Goal: Information Seeking & Learning: Learn about a topic

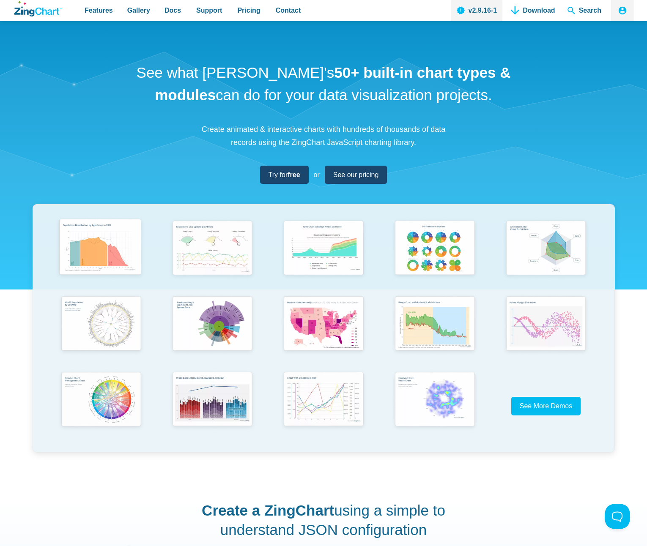
click at [107, 254] on img "App Content" at bounding box center [101, 249] width 92 height 66
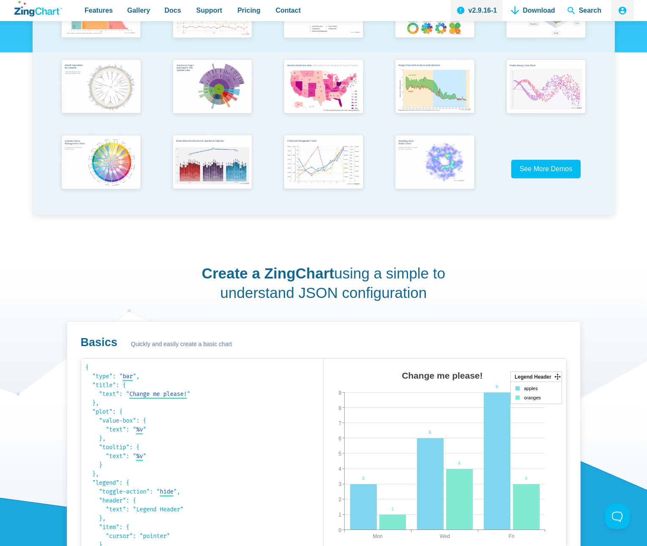
scroll to position [384, 0]
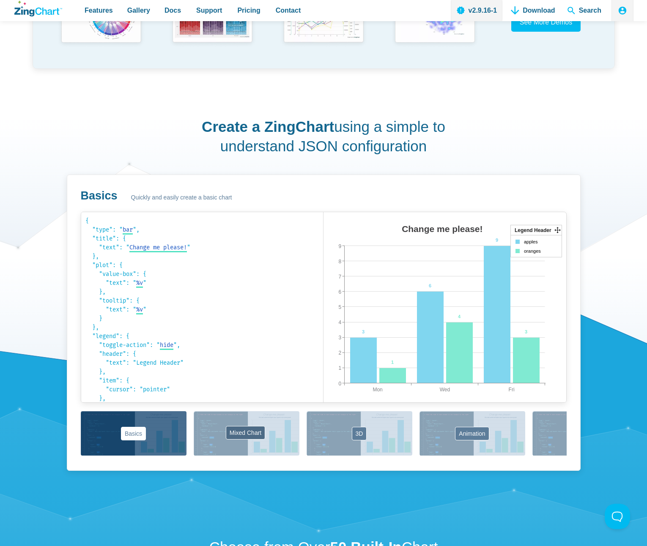
click at [284, 444] on button "Mixed Chart" at bounding box center [247, 433] width 106 height 44
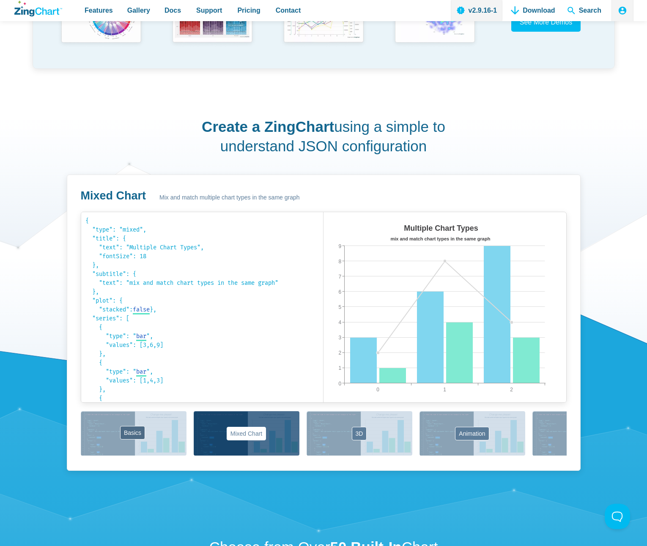
click at [186, 439] on button "Basics" at bounding box center [134, 433] width 106 height 44
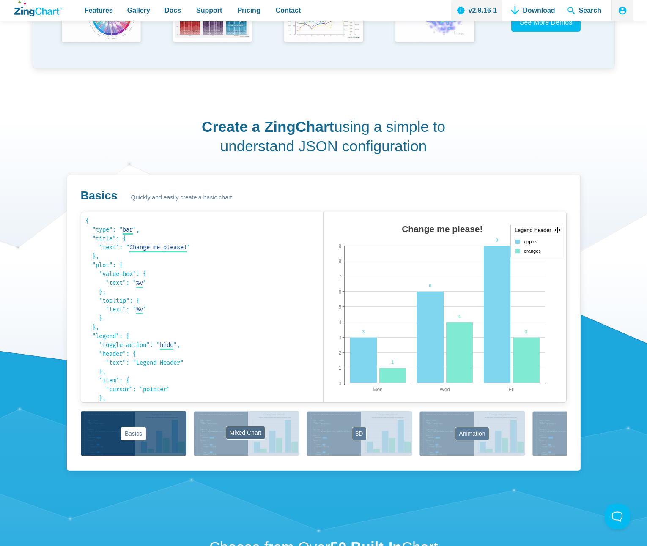
click at [250, 442] on button "Mixed Chart" at bounding box center [247, 433] width 106 height 44
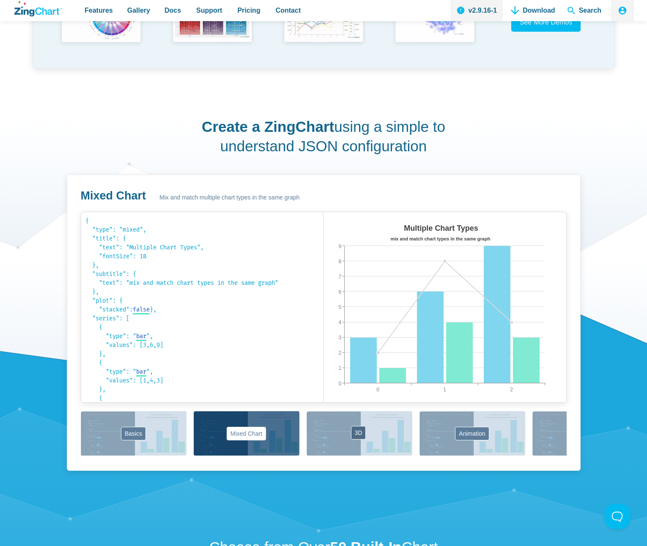
click at [378, 453] on button "3D" at bounding box center [360, 433] width 106 height 44
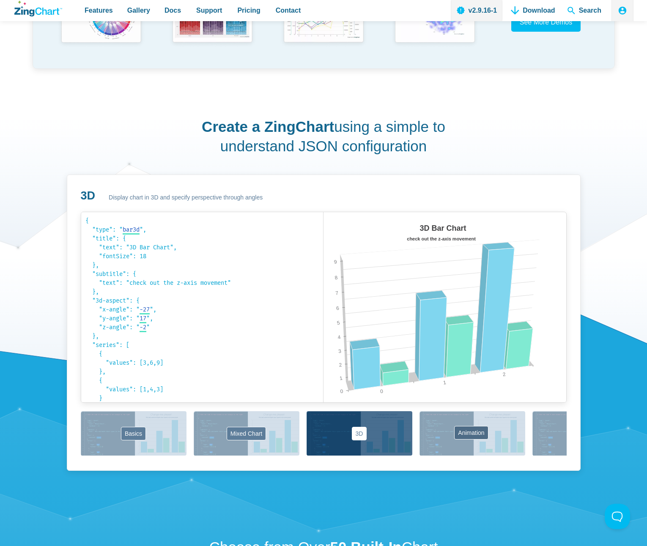
click at [478, 444] on button "Animation" at bounding box center [473, 433] width 106 height 44
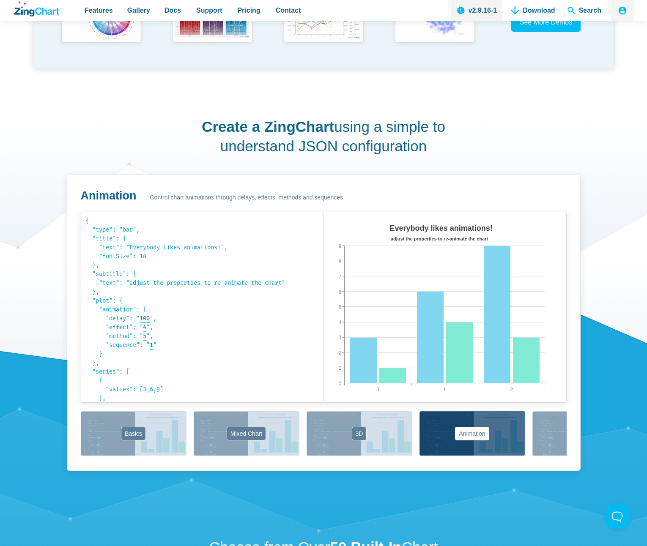
click at [537, 436] on button "Labels" at bounding box center [585, 433] width 106 height 44
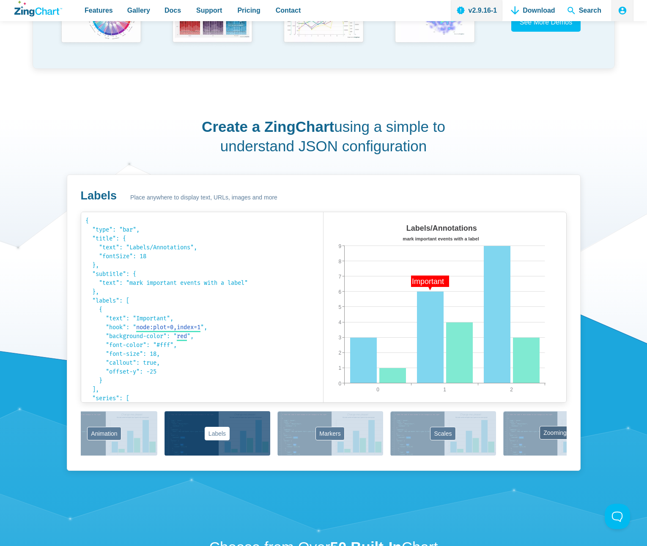
scroll to position [0, 374]
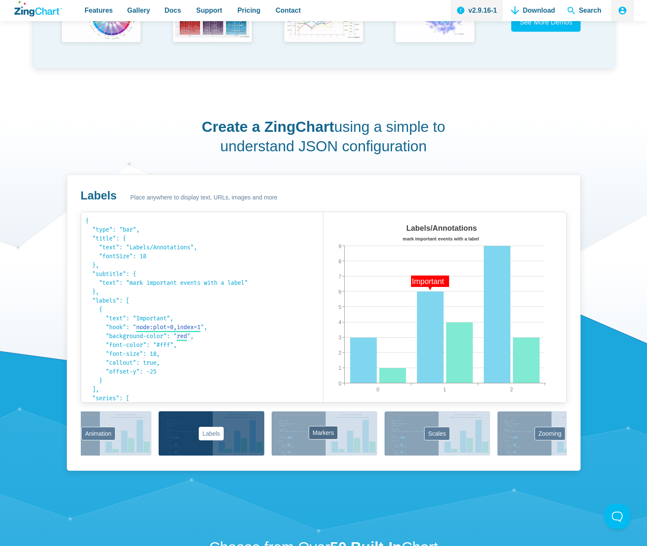
click at [362, 443] on button "Markers" at bounding box center [325, 433] width 106 height 44
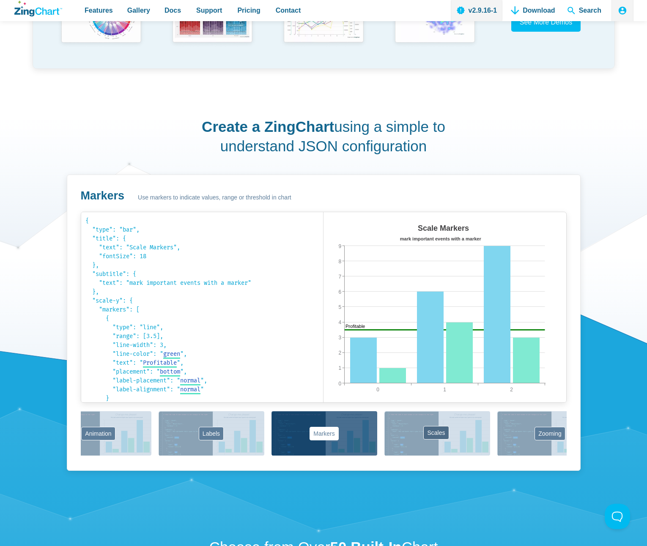
click at [417, 448] on button "Scales" at bounding box center [437, 433] width 106 height 44
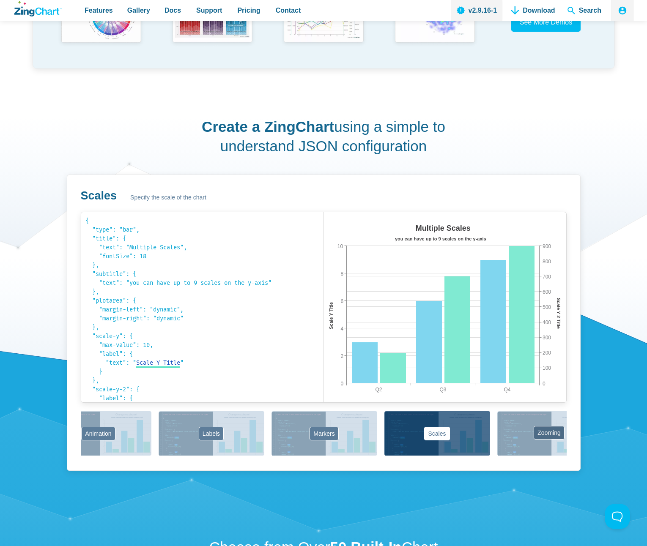
click at [521, 446] on button "Zooming" at bounding box center [550, 433] width 106 height 44
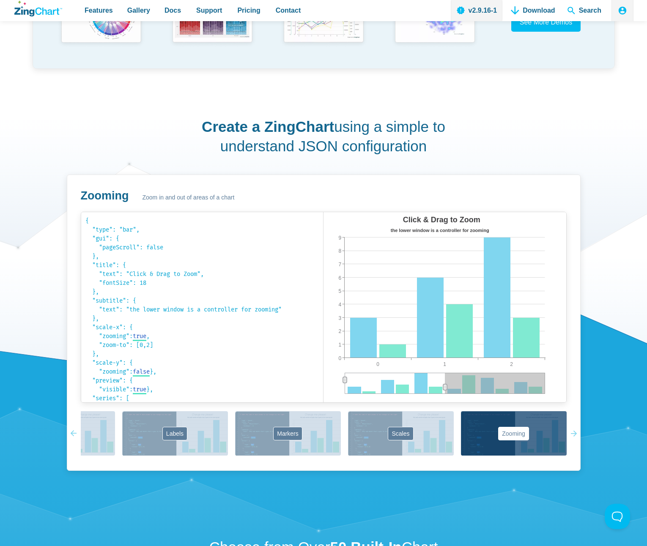
scroll to position [0, 410]
drag, startPoint x: 455, startPoint y: 287, endPoint x: 526, endPoint y: 337, distance: 87.7
click at [526, 337] on div "Click & Drag to Zoom the lower window is a controller for zooming 0 2 1 0 9 1 2…" at bounding box center [445, 307] width 243 height 190
drag, startPoint x: 355, startPoint y: 282, endPoint x: 465, endPoint y: 294, distance: 110.2
click at [465, 294] on img "App Content" at bounding box center [421, 307] width 194 height 190
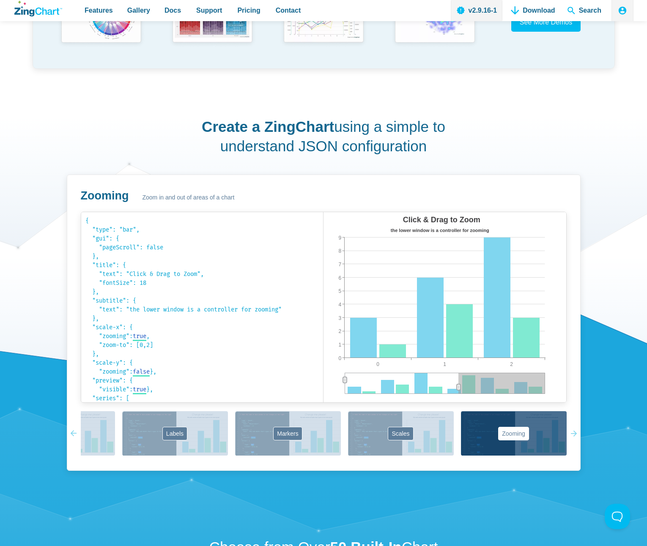
drag, startPoint x: 411, startPoint y: 383, endPoint x: 458, endPoint y: 386, distance: 47.0
click at [458, 386] on g "App Content" at bounding box center [459, 387] width 4 height 6
click at [572, 433] on icon "App Content" at bounding box center [571, 434] width 6 height 6
click at [572, 434] on icon "App Content" at bounding box center [571, 433] width 6 height 44
click at [335, 440] on div "Basics Mixed Chart 3D Animation Labels Markers Scales Zooming" at bounding box center [324, 434] width 486 height 46
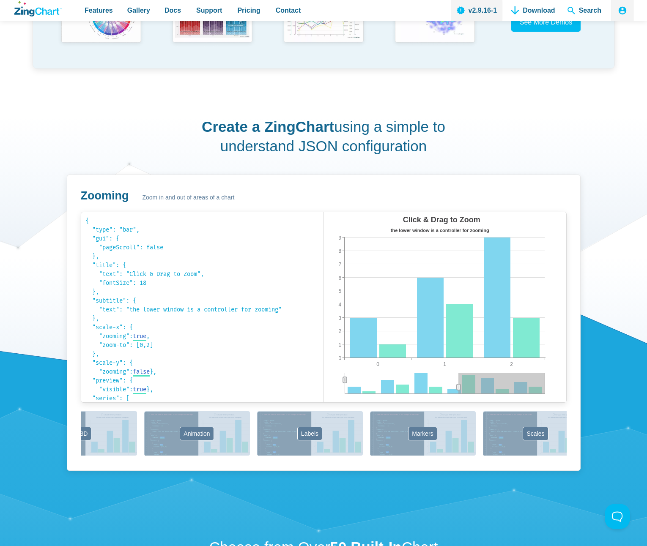
scroll to position [0, 177]
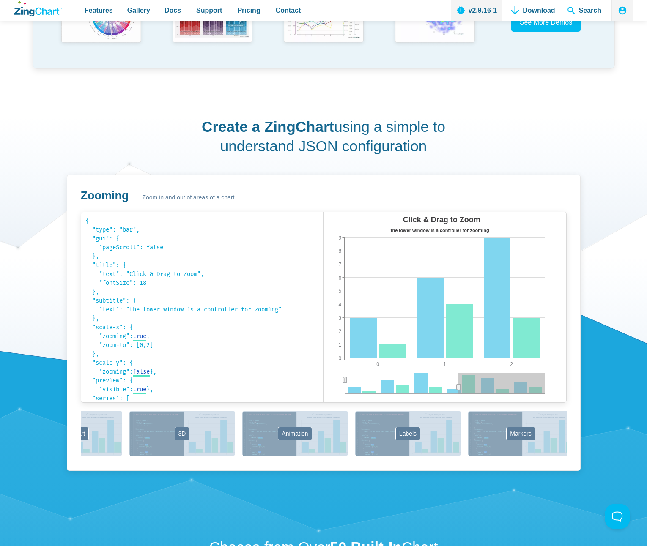
click at [643, 442] on section "Create a ZingChart using a simple to understand JSON configuration Zooming Zoom…" at bounding box center [323, 298] width 647 height 411
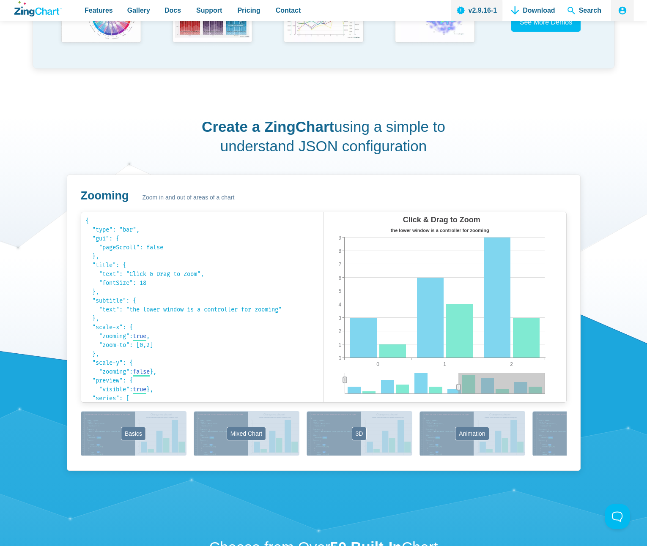
click at [531, 440] on div "Basics Mixed Chart 3D Animation Labels Markers Scales Zooming" at bounding box center [324, 434] width 486 height 46
click at [167, 442] on div "Basics Mixed Chart 3D Animation Labels Markers Scales Zooming" at bounding box center [324, 434] width 486 height 46
click at [159, 430] on button "Basics" at bounding box center [134, 433] width 106 height 44
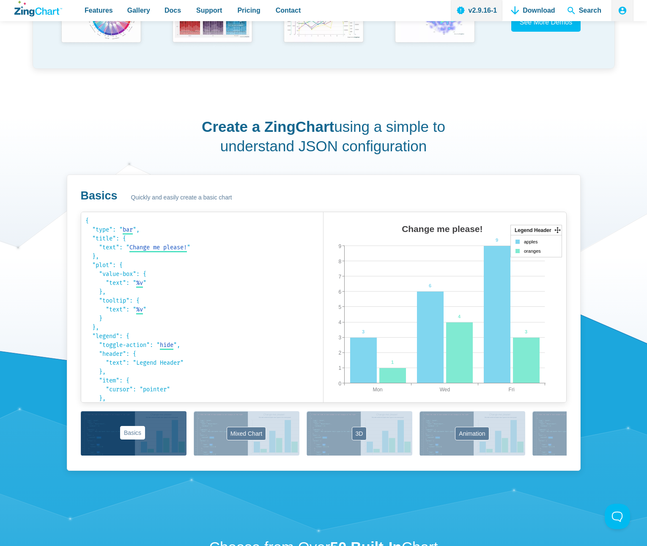
click at [160, 430] on button "Basics" at bounding box center [134, 433] width 106 height 44
click at [222, 434] on button "Mixed Chart" at bounding box center [247, 433] width 106 height 44
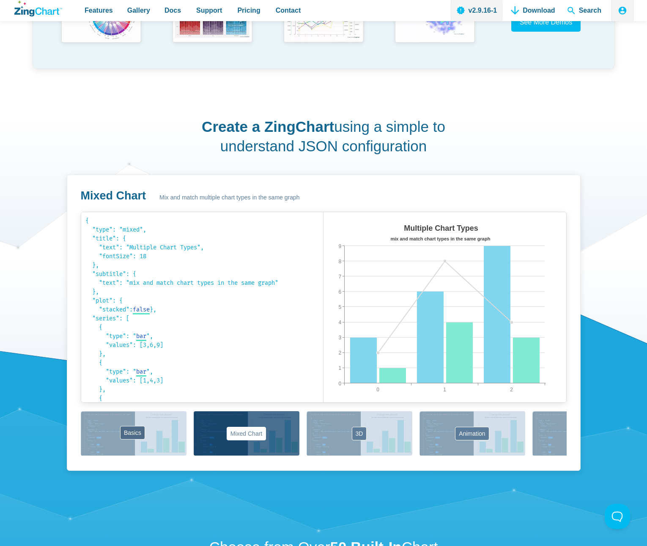
click at [155, 436] on button "Basics" at bounding box center [134, 433] width 106 height 44
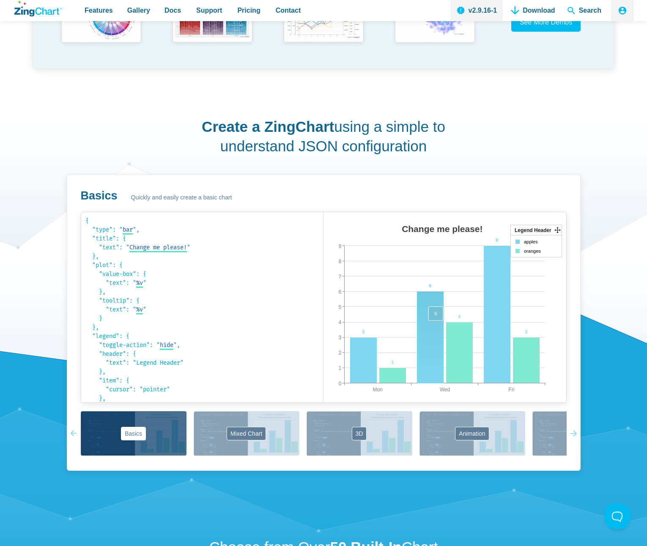
click at [324, 411] on area "App Content" at bounding box center [324, 411] width 0 height 0
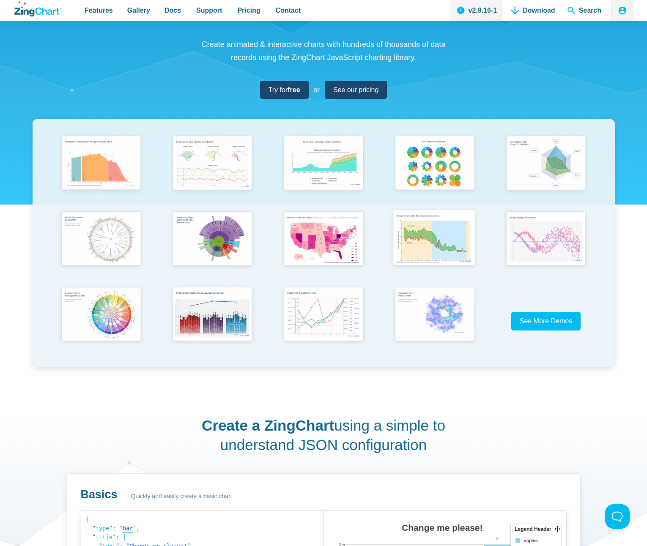
scroll to position [55, 0]
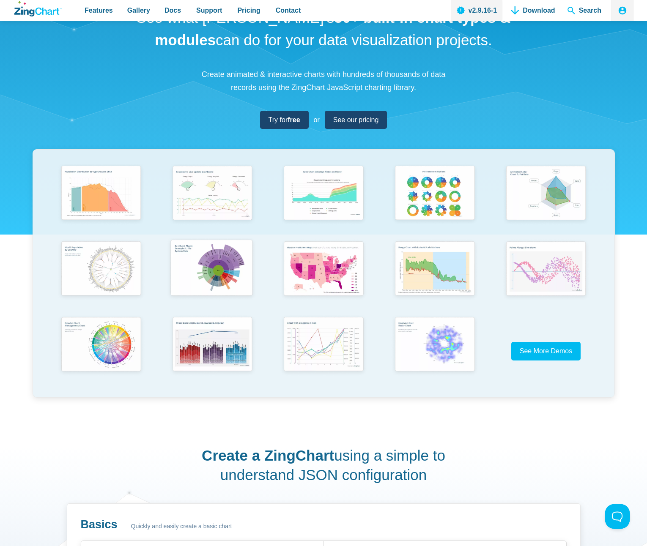
click at [219, 266] on img "App Content" at bounding box center [212, 268] width 92 height 65
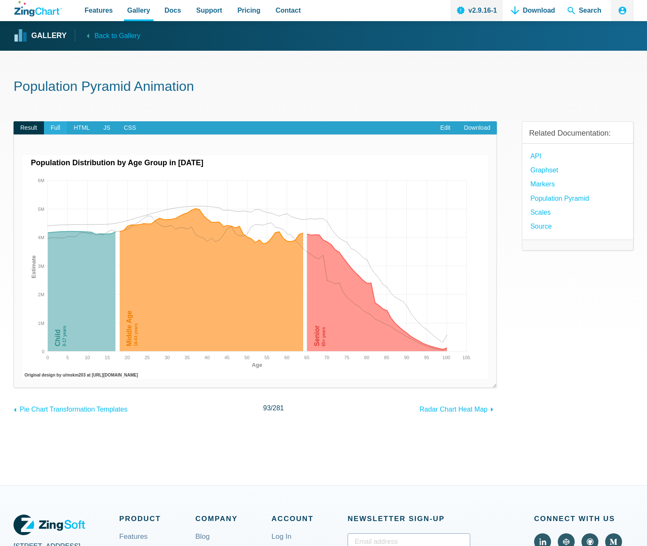
click at [49, 128] on span "Full" at bounding box center [55, 128] width 23 height 14
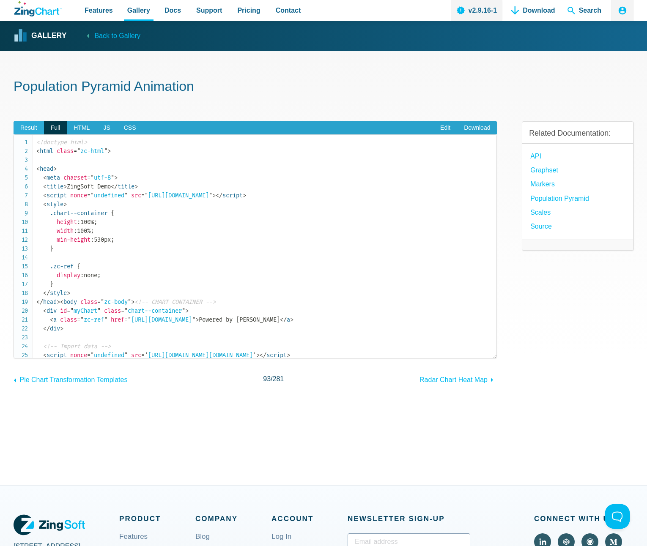
click at [35, 126] on span "Result" at bounding box center [29, 128] width 30 height 14
